Goal: Complete application form

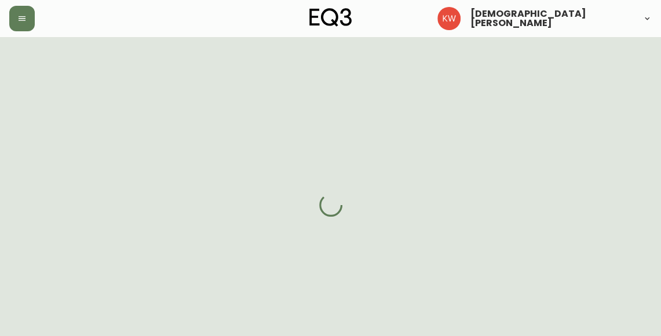
select select "AB"
select select "CA"
select select "CA_EN"
select select "Other"
select select "Architect"
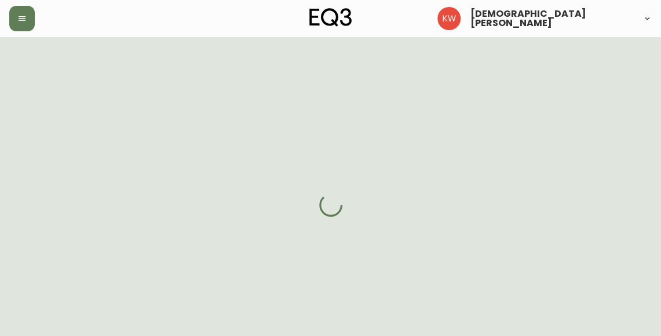
select select "false"
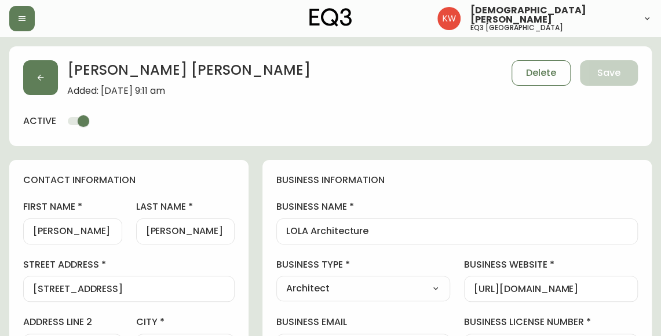
type input "EQ3 [GEOGRAPHIC_DATA]"
select select "cjw10z96m00006gs08l3o91tv"
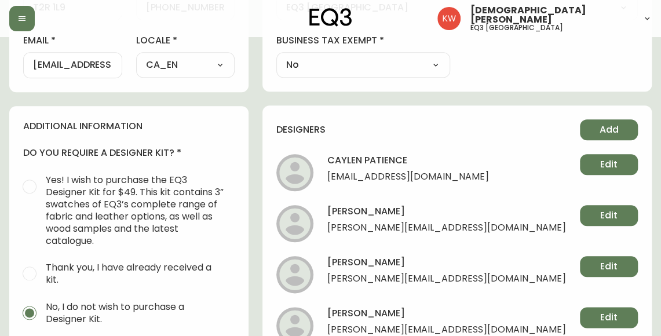
scroll to position [417, 0]
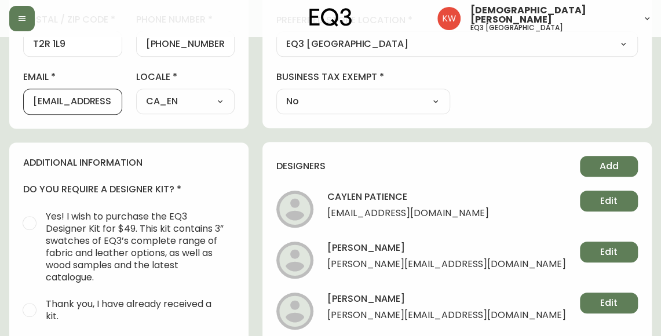
click at [36, 101] on input "[EMAIL_ADDRESS][DOMAIN_NAME]" at bounding box center [72, 101] width 79 height 11
drag, startPoint x: 31, startPoint y: 97, endPoint x: 155, endPoint y: 98, distance: 123.4
click at [122, 99] on div "[EMAIL_ADDRESS][DOMAIN_NAME]" at bounding box center [72, 102] width 99 height 26
drag, startPoint x: 34, startPoint y: 99, endPoint x: 159, endPoint y: 102, distance: 125.1
